Goal: Transaction & Acquisition: Purchase product/service

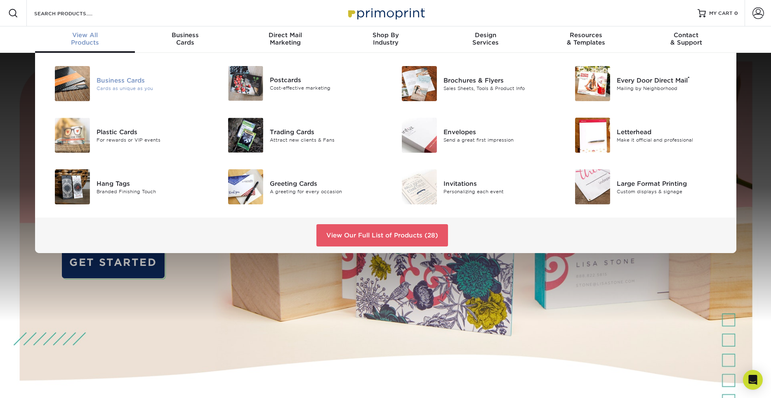
click at [108, 84] on div "Business Cards" at bounding box center [151, 80] width 109 height 9
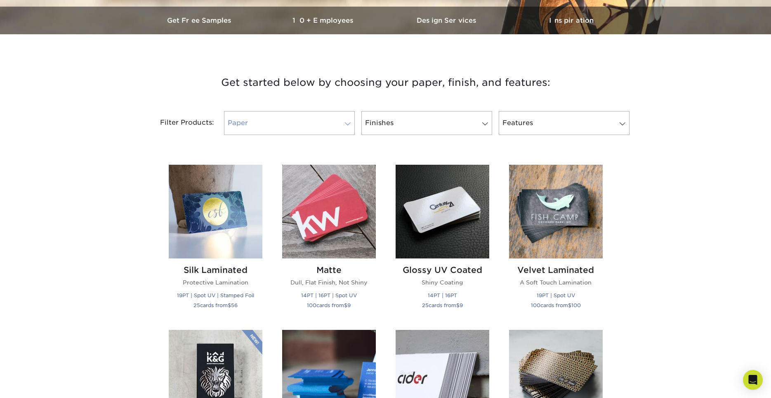
scroll to position [252, 0]
click at [296, 123] on link "Paper" at bounding box center [289, 123] width 131 height 24
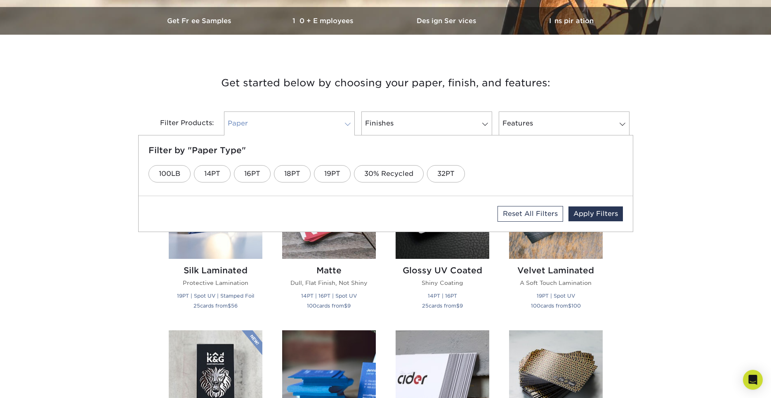
click at [293, 123] on link "Paper" at bounding box center [289, 123] width 131 height 24
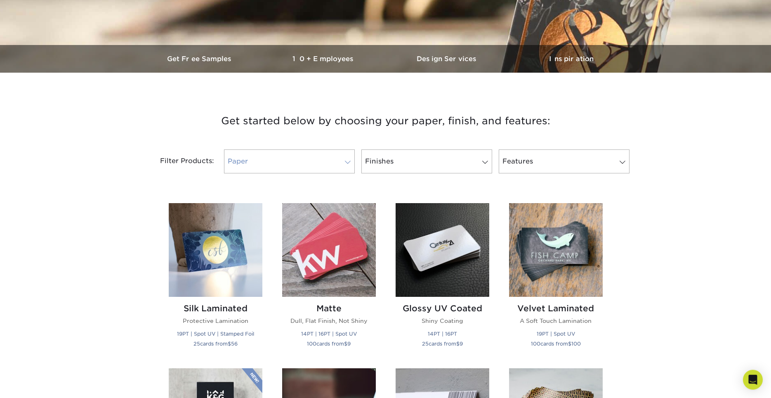
click at [288, 161] on link "Paper" at bounding box center [289, 161] width 131 height 24
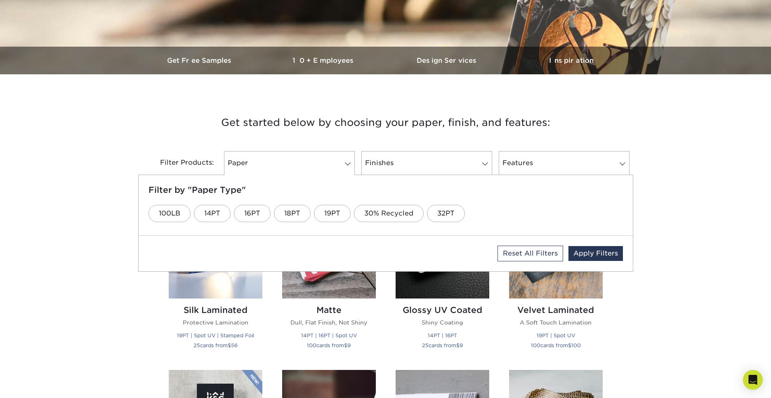
scroll to position [212, 0]
click at [250, 215] on link "16PT" at bounding box center [252, 213] width 37 height 17
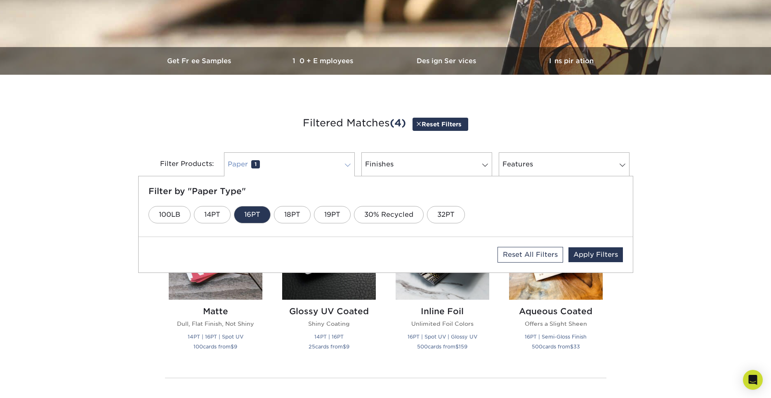
drag, startPoint x: 100, startPoint y: 196, endPoint x: 279, endPoint y: 176, distance: 179.4
click at [101, 196] on div "Get started below by choosing your paper, finish, and features: Filtered Matche…" at bounding box center [385, 280] width 771 height 371
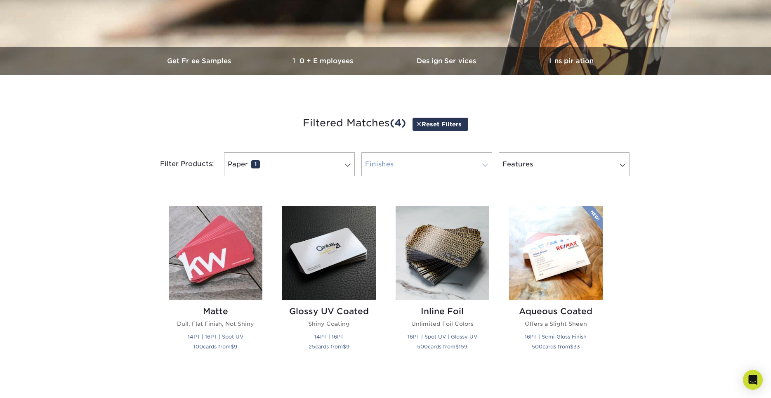
click at [397, 163] on link "Finishes 0" at bounding box center [427, 164] width 131 height 24
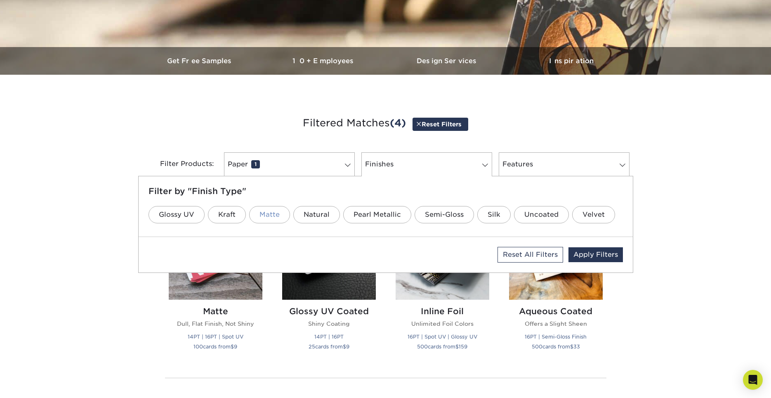
click at [261, 215] on link "Matte" at bounding box center [269, 214] width 41 height 17
click at [594, 256] on link "Apply Filters" at bounding box center [596, 254] width 54 height 15
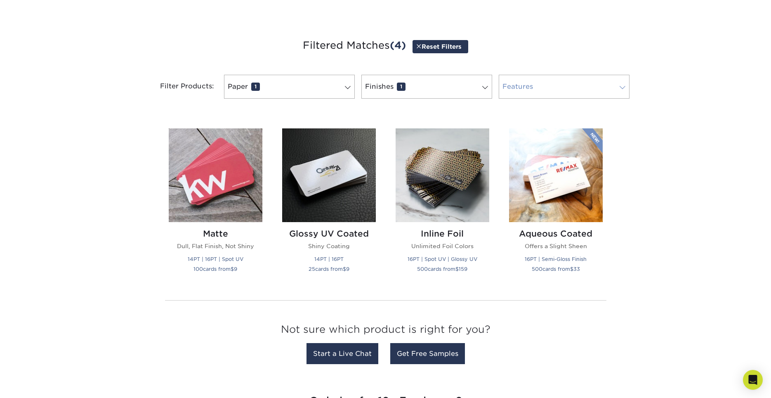
scroll to position [290, 0]
click at [532, 92] on link "Features 0" at bounding box center [564, 86] width 131 height 24
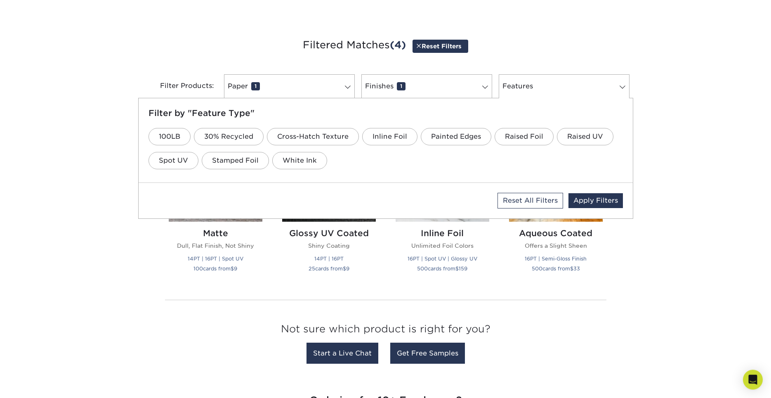
click at [4, 116] on div "Get started below by choosing your paper, finish, and features: Filtered Matche…" at bounding box center [385, 202] width 771 height 371
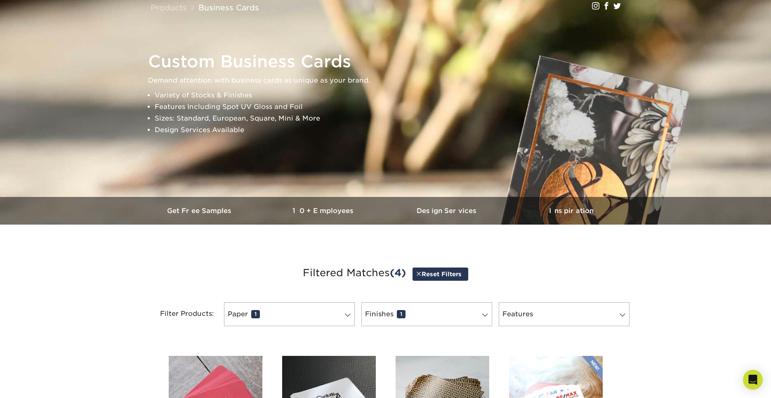
scroll to position [0, 0]
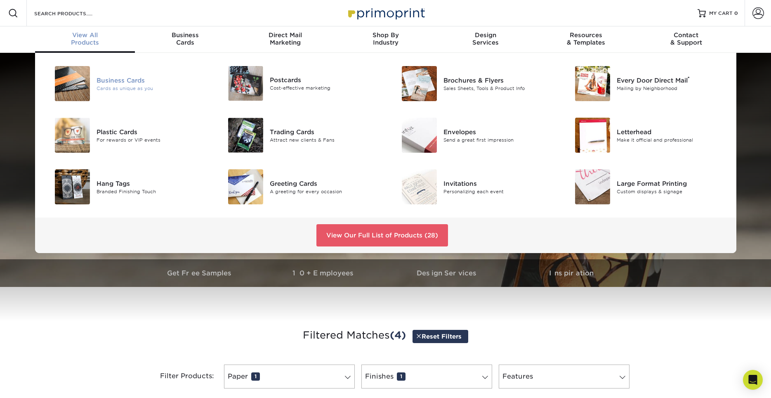
click at [122, 82] on div "Business Cards" at bounding box center [151, 80] width 109 height 9
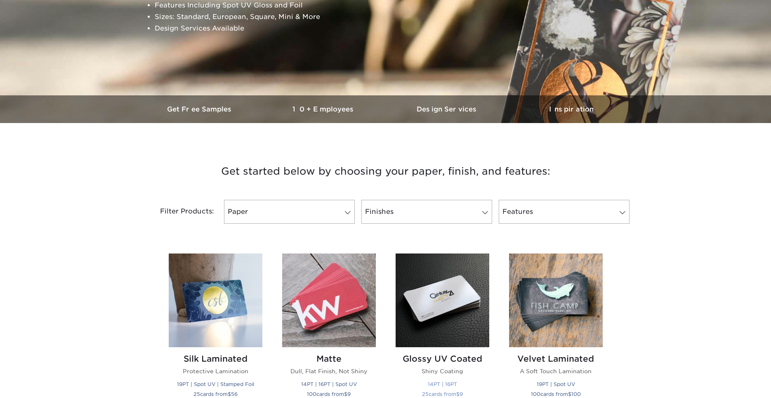
scroll to position [168, 0]
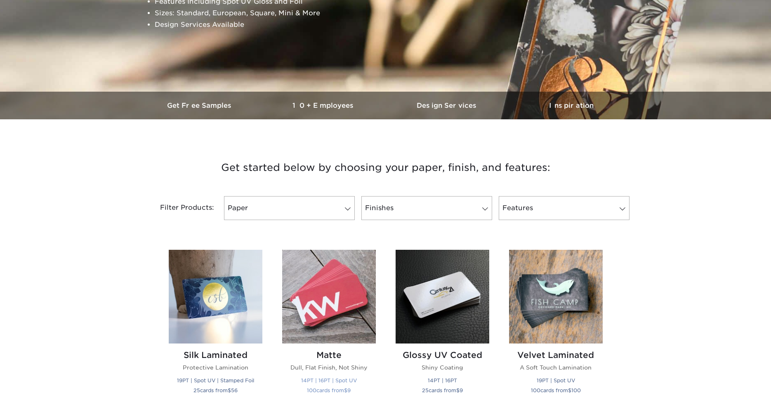
click at [332, 292] on img at bounding box center [329, 297] width 94 height 94
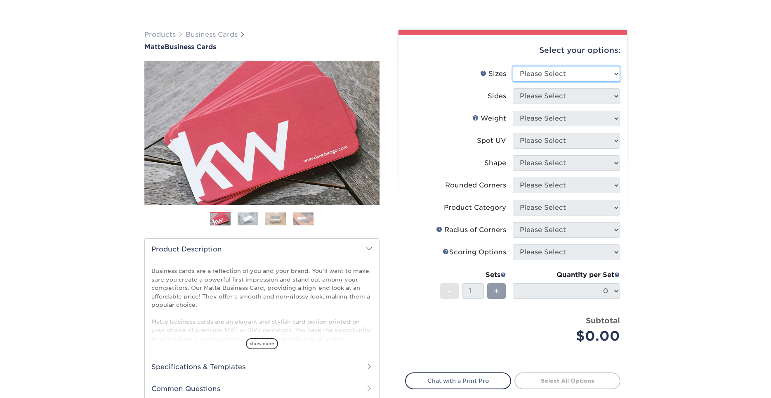
scroll to position [42, 0]
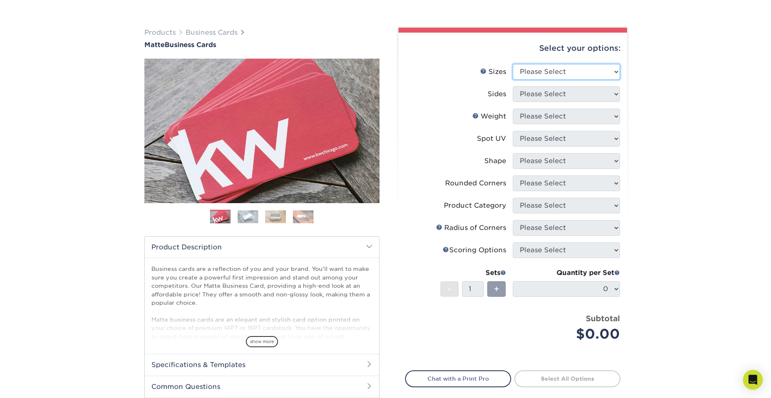
select select "2.00x3.50"
click option "2" x 3.5" - Standard" at bounding box center [0, 0] width 0 height 0
click at [513, 86] on select "Please Select Print Both Sides Print Front Only" at bounding box center [566, 94] width 107 height 16
select select "13abbda7-1d64-4f25-8bb2-c179b224825d"
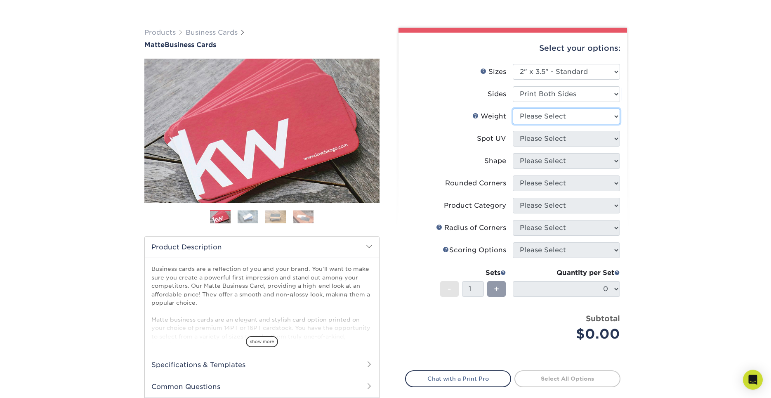
click at [513, 109] on select "Please Select 16PT 14PT" at bounding box center [566, 117] width 107 height 16
select select "16PT"
click at [513, 131] on select "Please Select No Spot UV Front and Back (Both Sides) Front Only Back Only" at bounding box center [566, 139] width 107 height 16
select select "0"
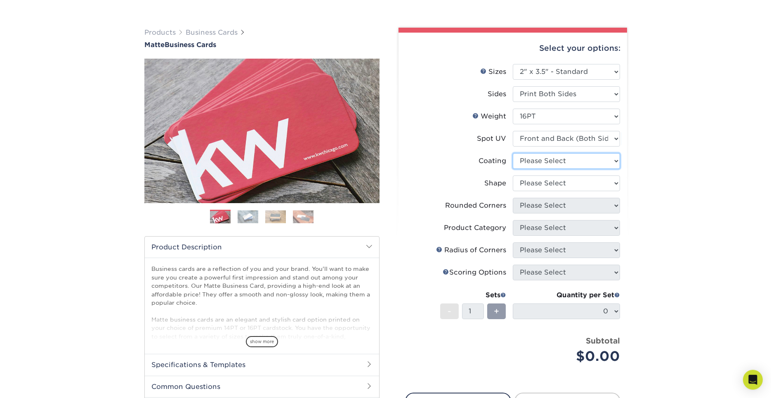
click at [513, 153] on select at bounding box center [566, 161] width 107 height 16
select select "121bb7b5-3b4d-429f-bd8d-bbf80e953313"
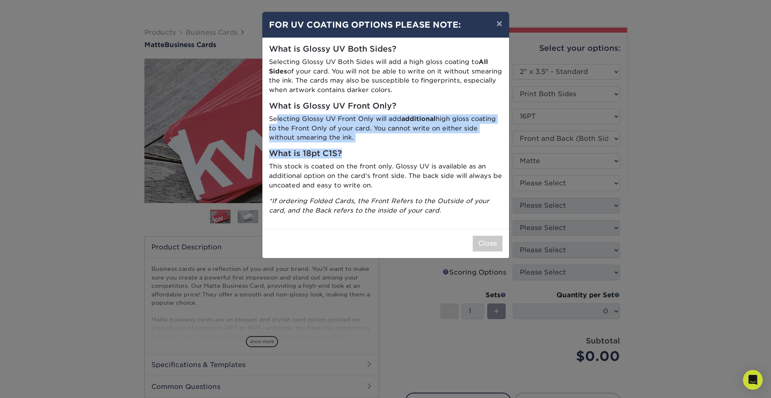
drag, startPoint x: 277, startPoint y: 118, endPoint x: 419, endPoint y: 151, distance: 145.8
click at [419, 151] on div "What is Glossy UV Both Sides? Selecting Glossy UV Both Sides will add a high gl…" at bounding box center [385, 133] width 247 height 191
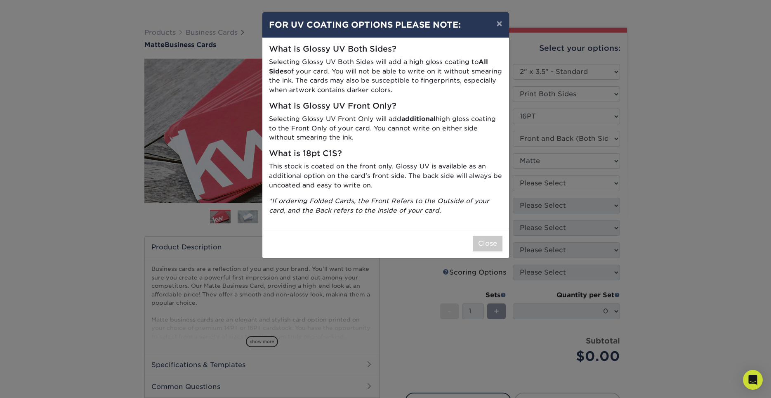
click at [301, 170] on p "This stock is coated on the front only. Glossy UV is available as an additional…" at bounding box center [386, 176] width 234 height 28
click at [483, 242] on button "Close" at bounding box center [488, 244] width 30 height 16
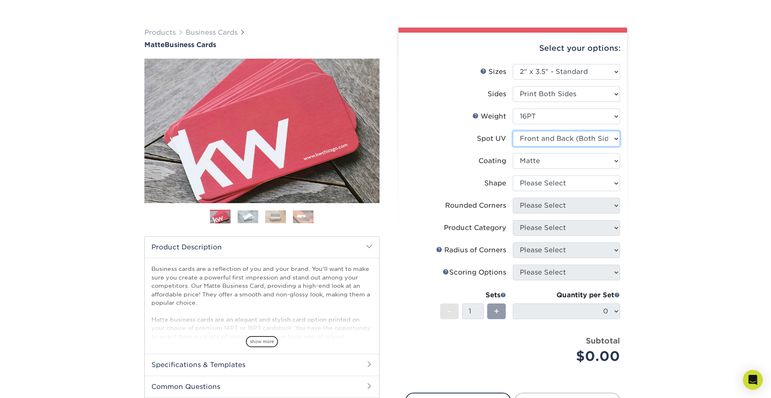
click at [513, 131] on select "Please Select No Spot UV Front and Back (Both Sides) Front Only Back Only" at bounding box center [566, 139] width 107 height 16
select select "1"
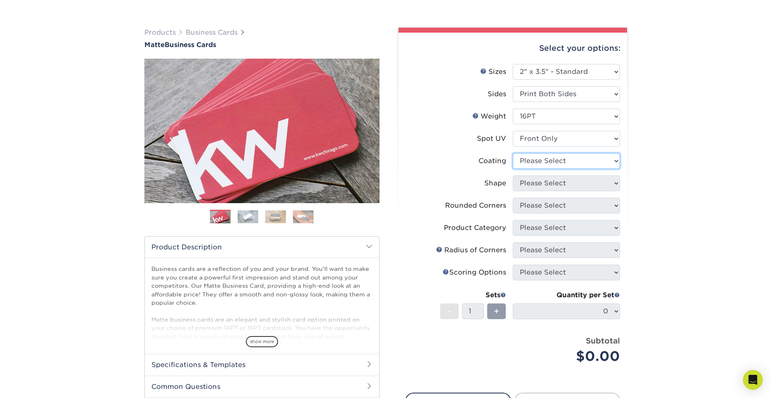
click at [513, 153] on select at bounding box center [566, 161] width 107 height 16
select select "121bb7b5-3b4d-429f-bd8d-bbf80e953313"
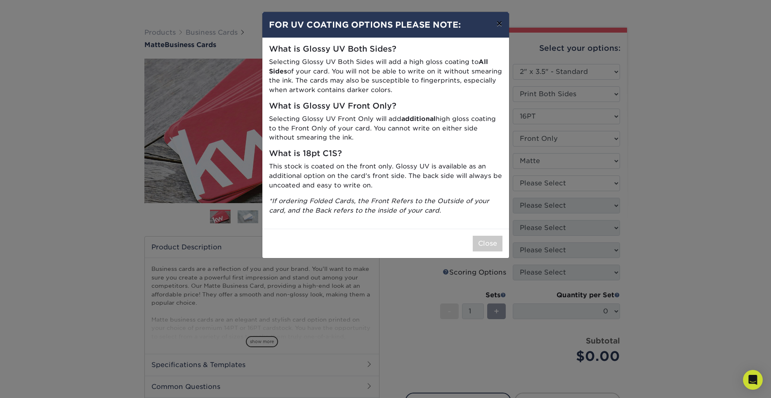
click at [498, 26] on button "×" at bounding box center [499, 23] width 19 height 23
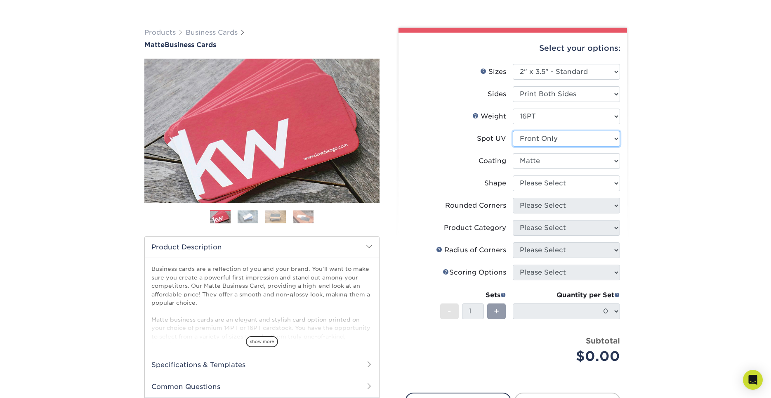
click at [513, 131] on select "Please Select No Spot UV Front and Back (Both Sides) Front Only Back Only" at bounding box center [566, 139] width 107 height 16
select select "0"
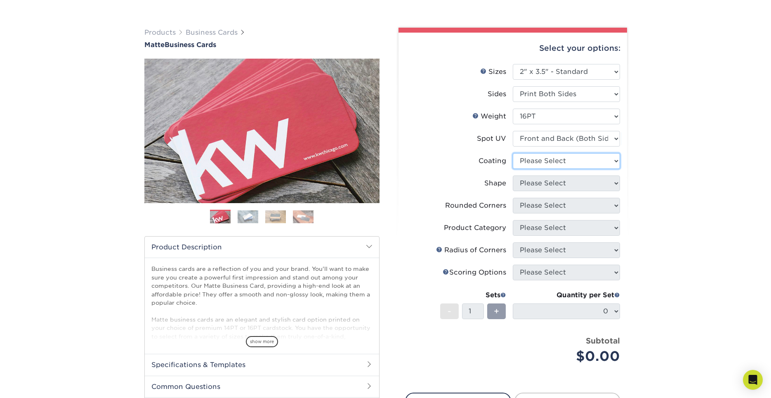
click at [513, 153] on select at bounding box center [566, 161] width 107 height 16
select select "121bb7b5-3b4d-429f-bd8d-bbf80e953313"
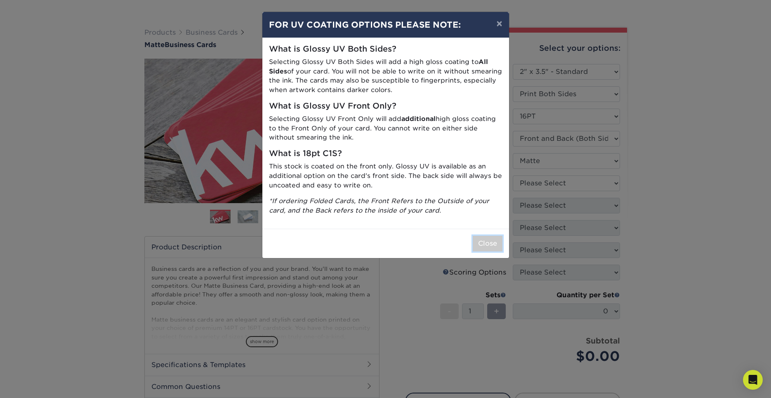
drag, startPoint x: 487, startPoint y: 246, endPoint x: 496, endPoint y: 237, distance: 12.9
click at [487, 245] on button "Close" at bounding box center [488, 244] width 30 height 16
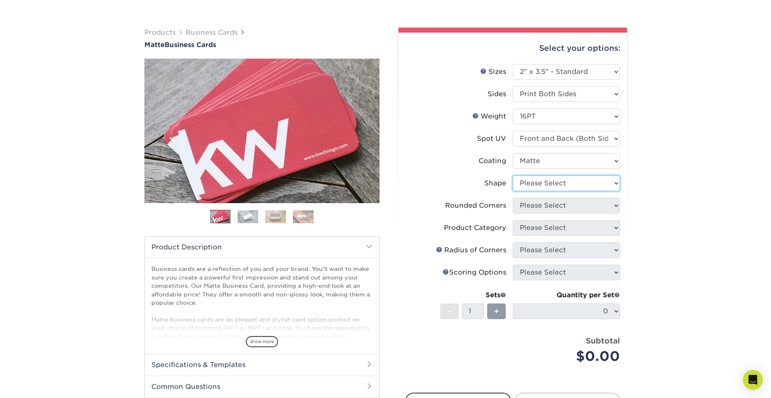
click at [513, 175] on select "Please Select Standard" at bounding box center [566, 183] width 107 height 16
select select "standard"
select select "0"
click option "No" at bounding box center [0, 0] width 0 height 0
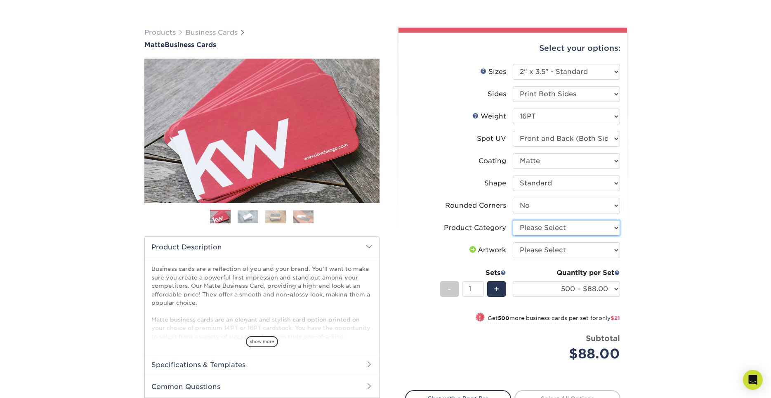
click at [513, 220] on select "Please Select Business Cards" at bounding box center [566, 228] width 107 height 16
select select "3b5148f1-0588-4f88-a218-97bcfdce65c1"
click option "Business Cards" at bounding box center [0, 0] width 0 height 0
click at [513, 242] on select "Please Select I will upload files I need a design - $100" at bounding box center [566, 250] width 107 height 16
select select "upload"
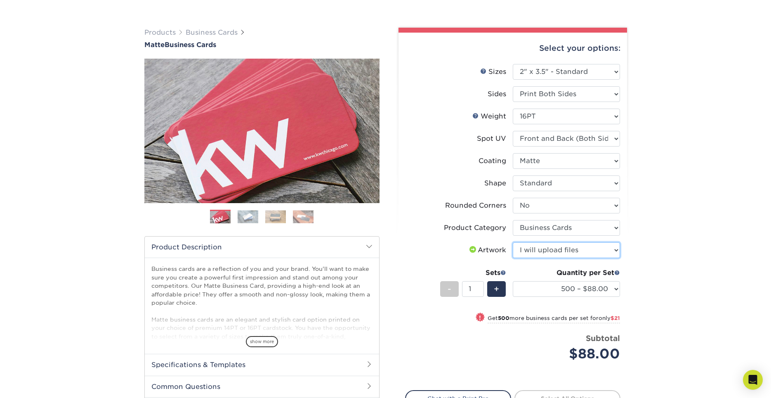
click option "I will upload files" at bounding box center [0, 0] width 0 height 0
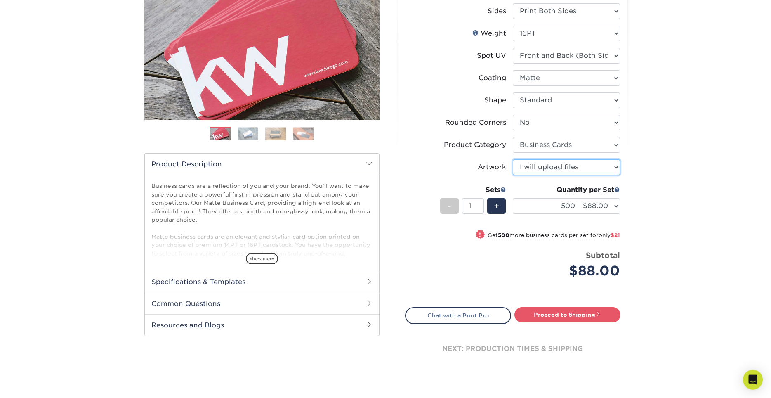
scroll to position [125, 0]
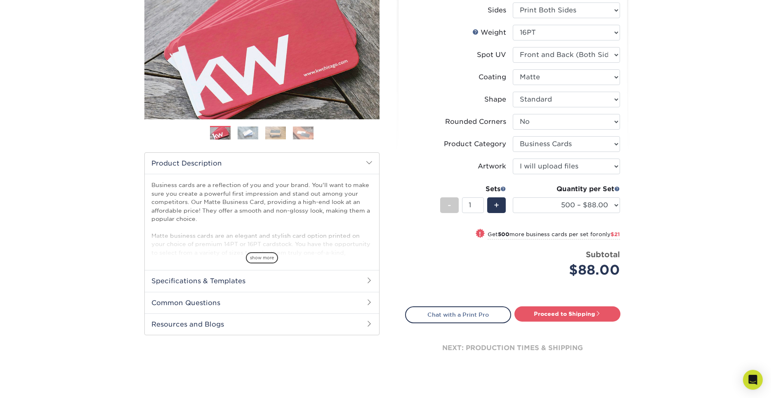
click at [665, 196] on div "Products Business Cards Matte Business Cards Previous Next 100 $ 9" at bounding box center [385, 164] width 771 height 475
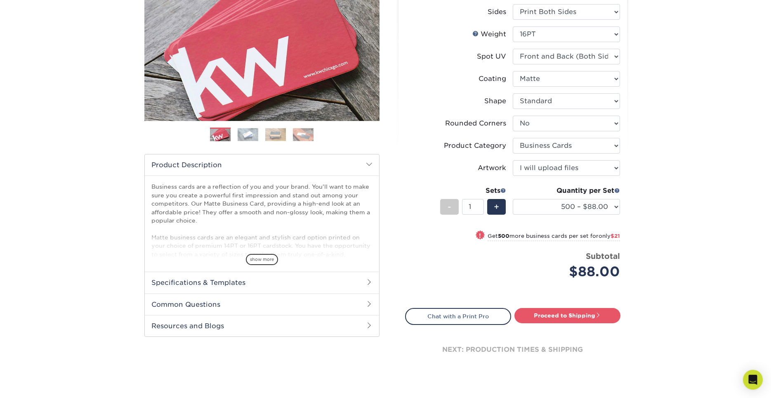
scroll to position [123, 0]
click at [205, 282] on h2 "Specifications & Templates" at bounding box center [262, 282] width 234 height 21
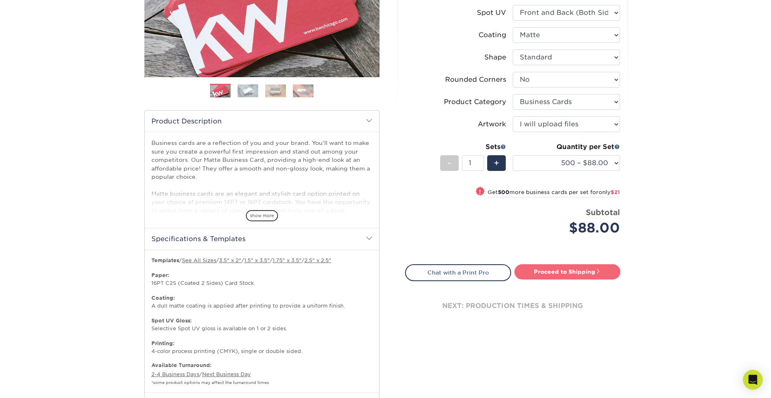
scroll to position [168, 0]
click at [574, 270] on link "Proceed to Shipping" at bounding box center [568, 271] width 106 height 15
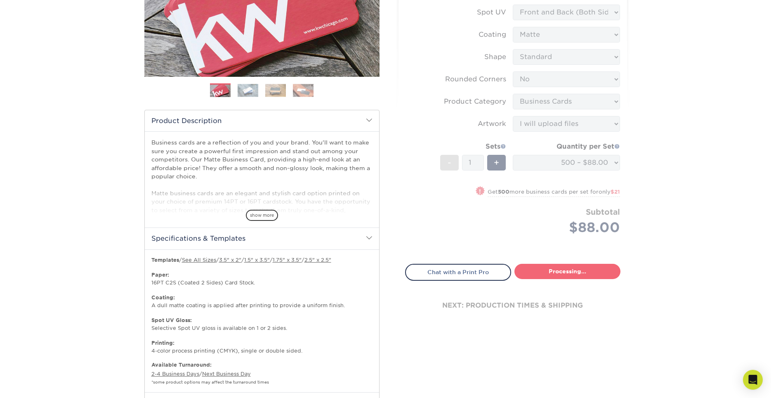
type input "Set 1"
select select "84b0d15f-6b65-4aa4-bc5a-4a65d7730aad"
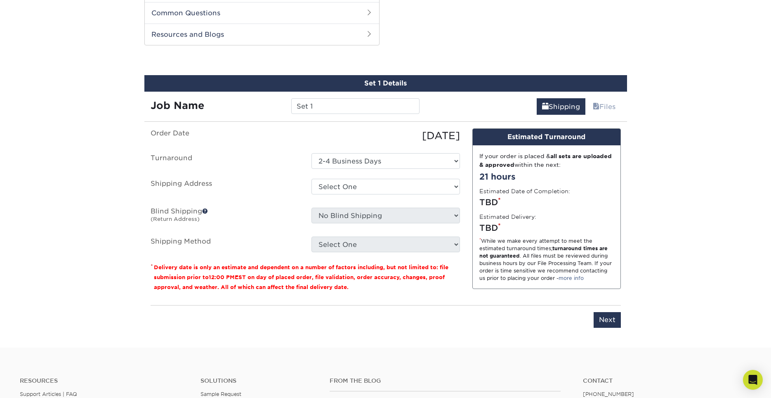
scroll to position [563, 0]
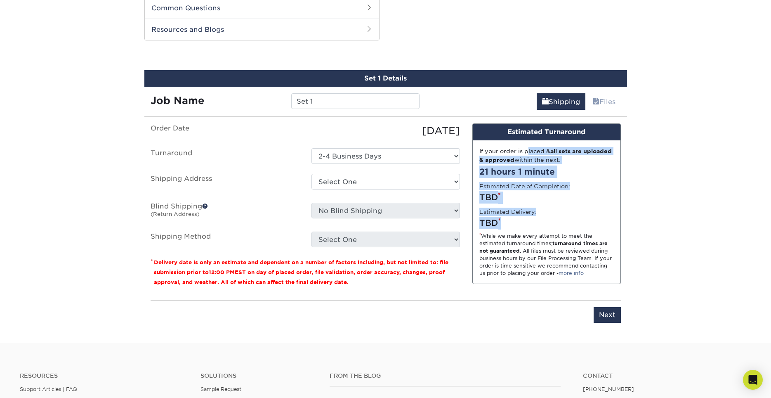
drag, startPoint x: 498, startPoint y: 154, endPoint x: 564, endPoint y: 226, distance: 97.6
click at [564, 226] on div "If your order is placed & all sets are uploaded & approved within the next: 21 …" at bounding box center [547, 211] width 148 height 143
click at [312, 174] on select "Select One + Add New Address - Login" at bounding box center [386, 182] width 149 height 16
click at [359, 184] on select "Select One + Add New Address - Login" at bounding box center [386, 182] width 149 height 16
